Goal: Find specific page/section: Find specific page/section

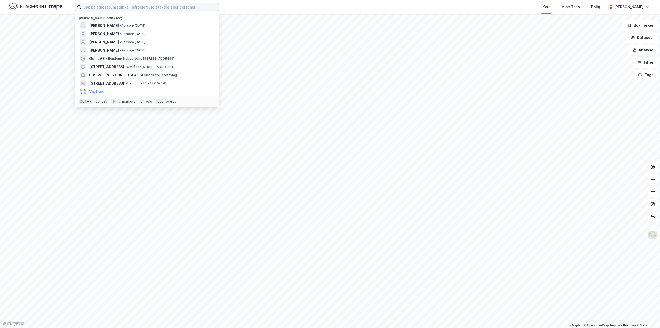
click at [106, 5] on input at bounding box center [150, 7] width 138 height 8
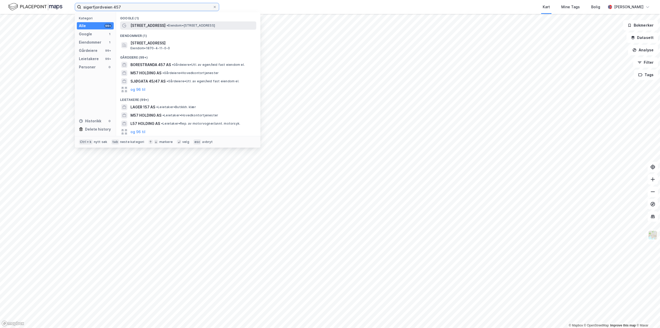
type input "sigerfjordveien 457"
click at [136, 24] on span "Sigerfjordveien 457" at bounding box center [147, 25] width 35 height 6
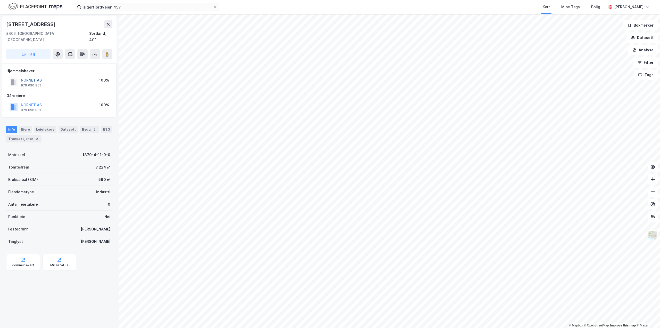
click at [0, 0] on button "NORNET AS" at bounding box center [0, 0] width 0 height 0
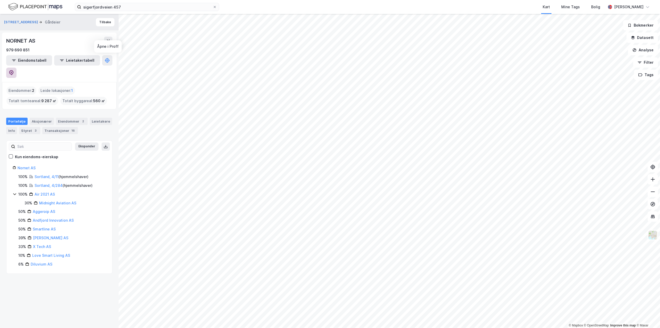
click at [14, 70] on icon at bounding box center [11, 72] width 5 height 5
